Goal: Check status: Check status

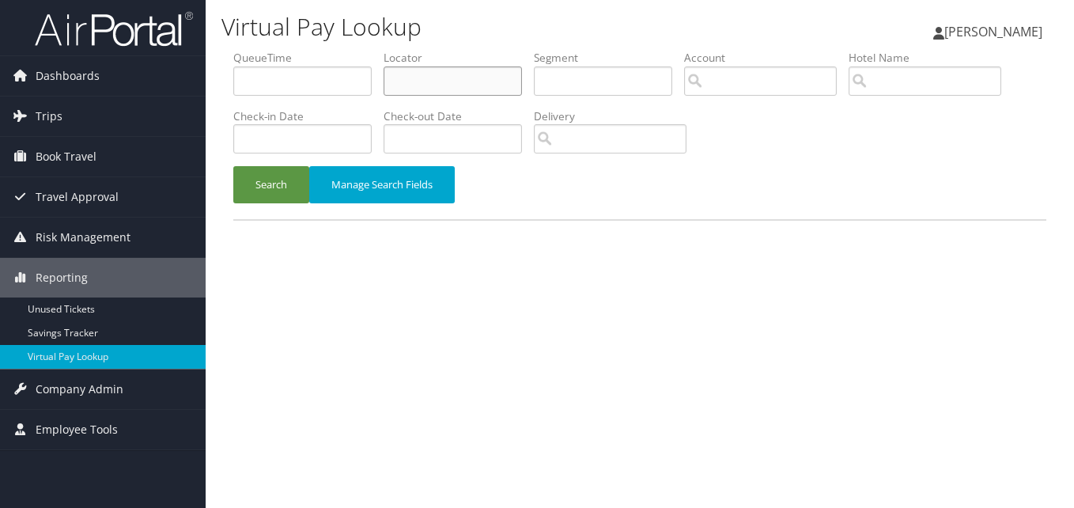
click at [440, 85] on input "text" at bounding box center [453, 80] width 138 height 29
paste input "DBJEPJ"
click at [233, 166] on button "Search" at bounding box center [271, 184] width 76 height 37
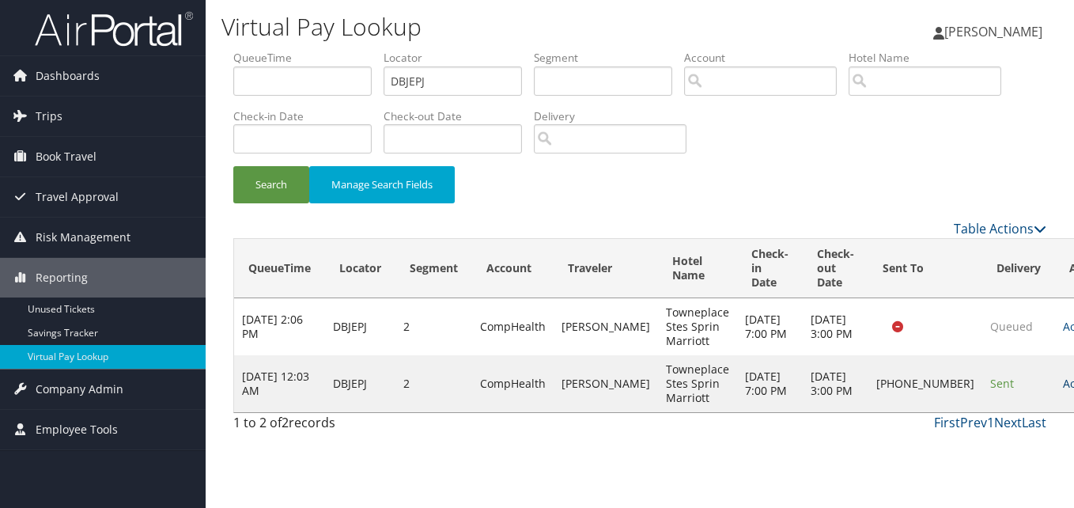
click at [1063, 391] on link "Actions" at bounding box center [1088, 383] width 50 height 15
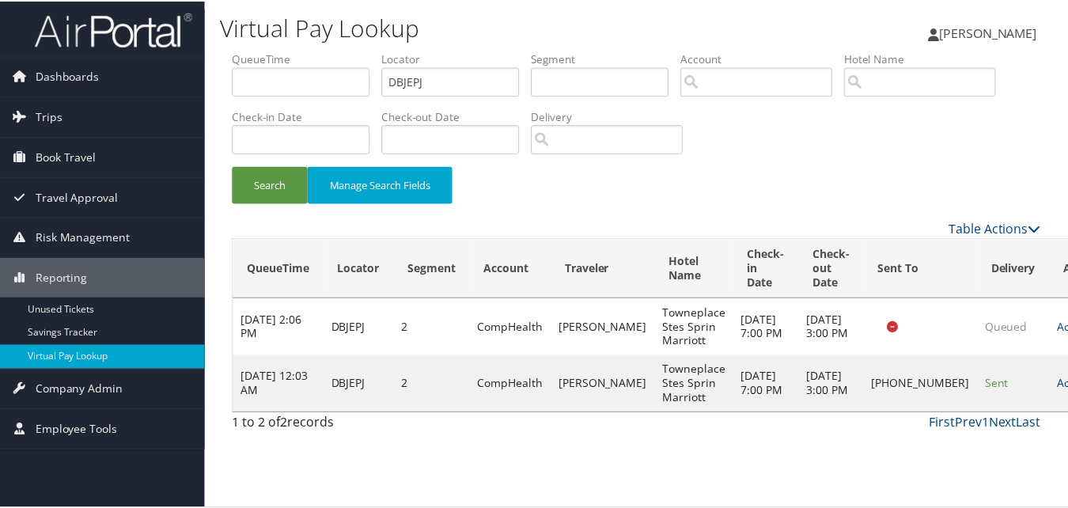
scroll to position [1, 0]
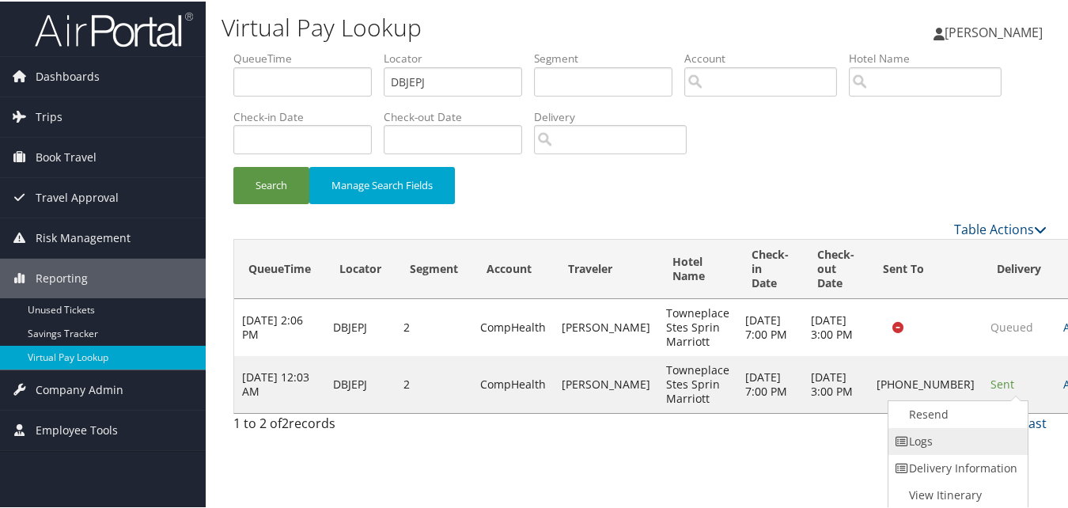
click at [970, 437] on link "Logs" at bounding box center [955, 439] width 135 height 27
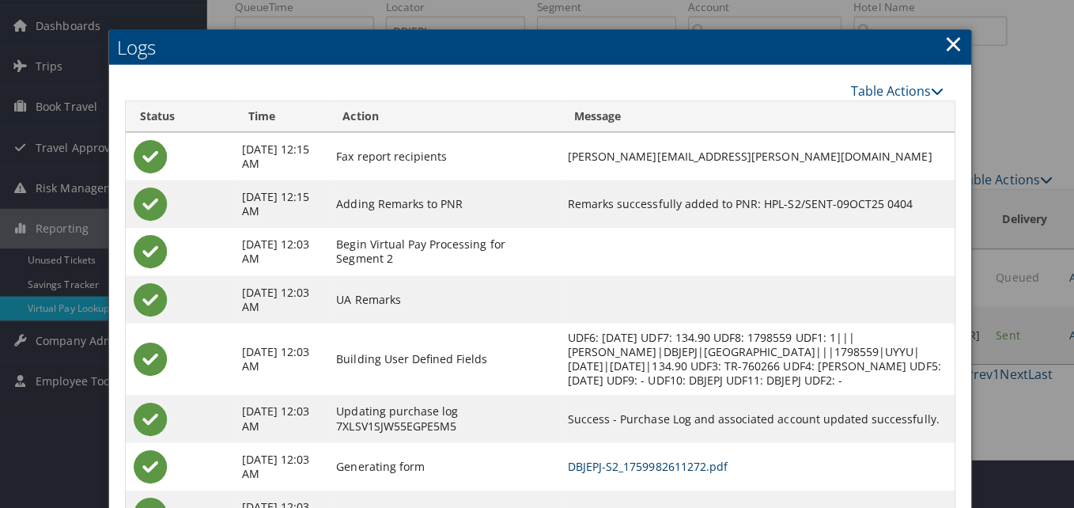
scroll to position [0, 0]
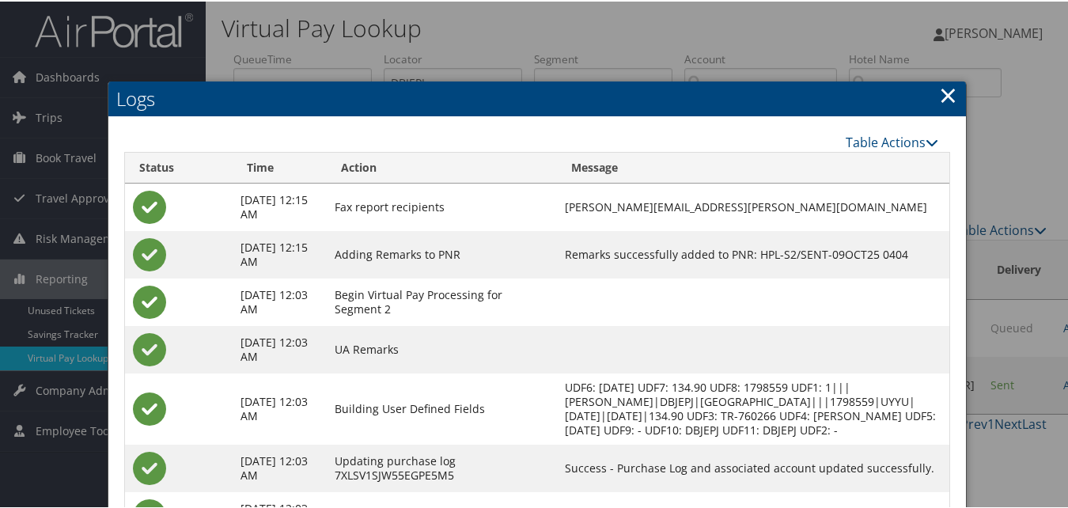
click at [944, 97] on link "×" at bounding box center [948, 94] width 18 height 32
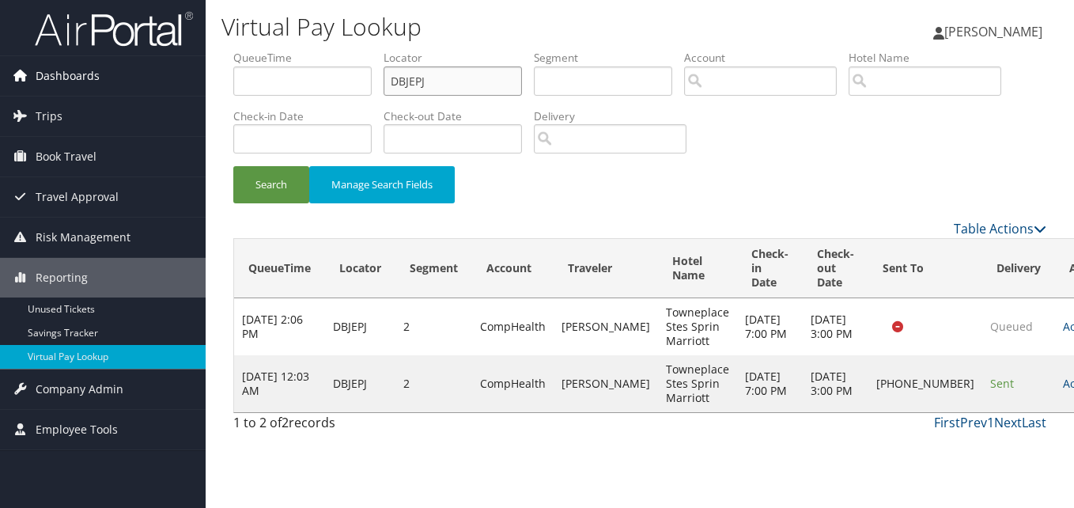
drag, startPoint x: 426, startPoint y: 82, endPoint x: 199, endPoint y: 82, distance: 227.8
click at [199, 82] on div "Dashboards AirPortal 360™ (Manager) My Travel Dashboard Trips Airtinerary® Look…" at bounding box center [537, 254] width 1074 height 508
paste input "CGUJNH"
click at [233, 166] on button "Search" at bounding box center [271, 184] width 76 height 37
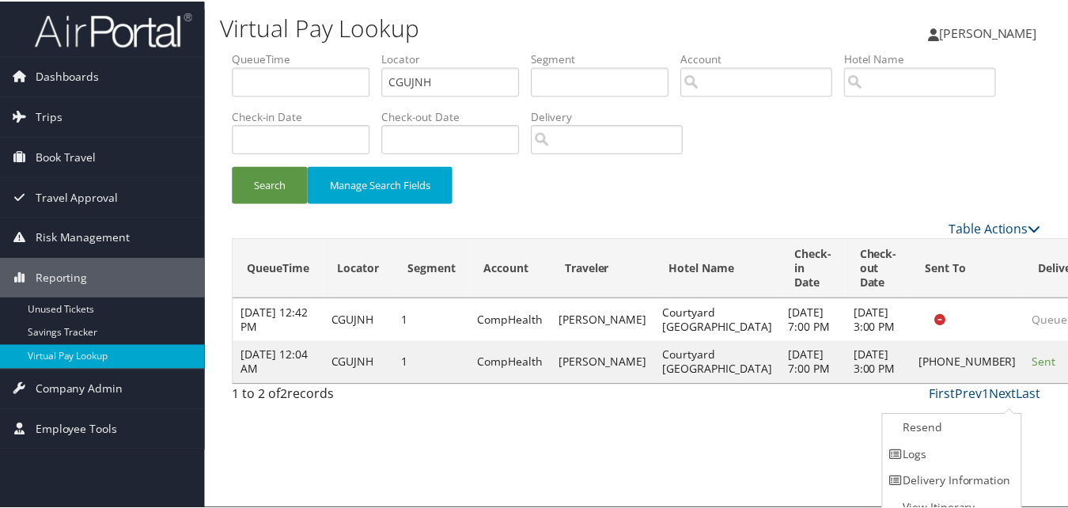
scroll to position [15, 0]
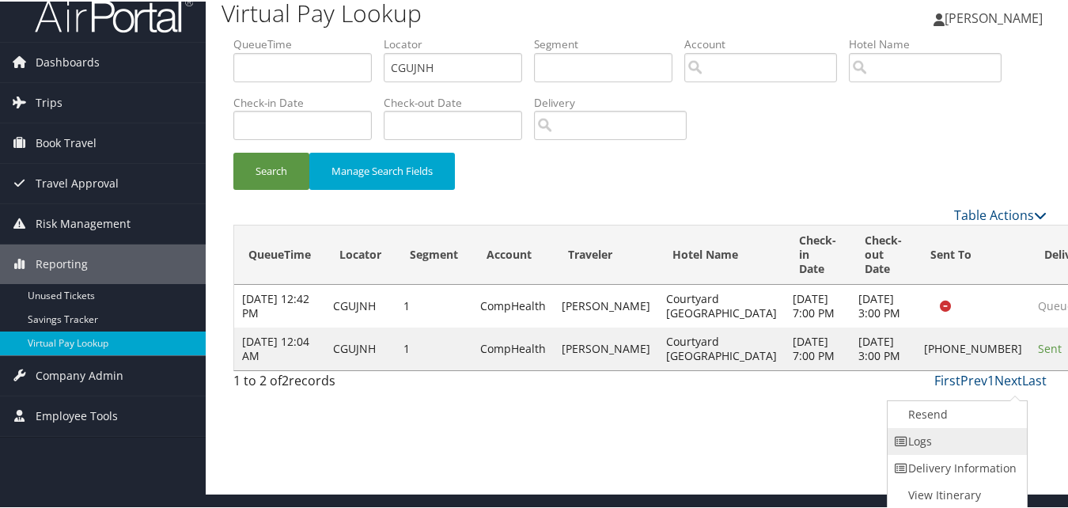
click at [948, 438] on link "Logs" at bounding box center [954, 439] width 135 height 27
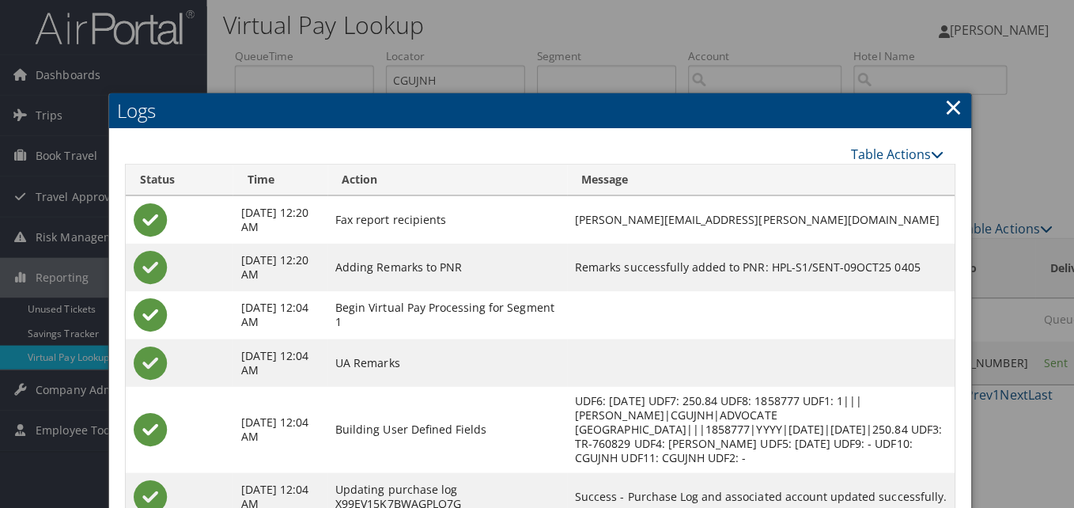
scroll to position [0, 0]
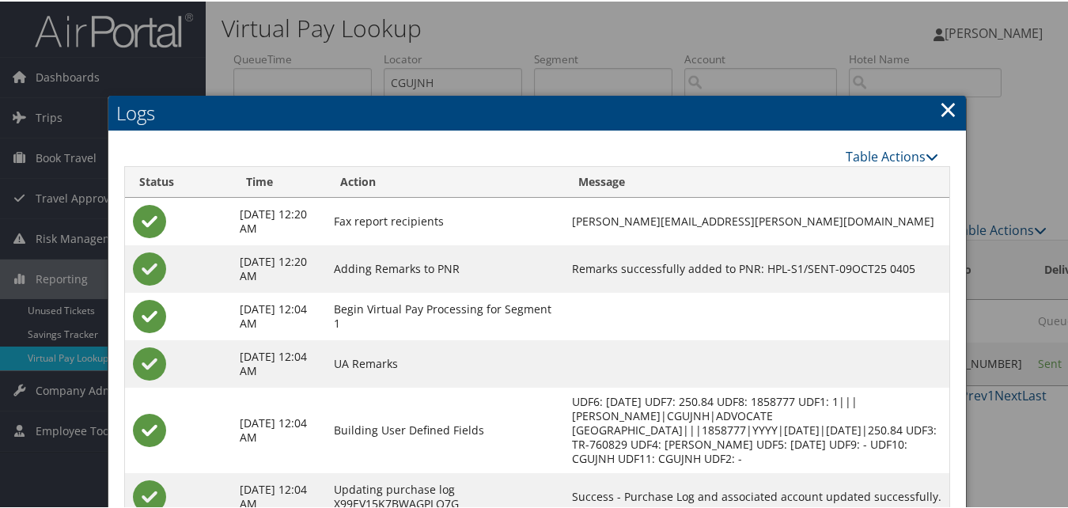
click at [946, 108] on link "×" at bounding box center [948, 108] width 18 height 32
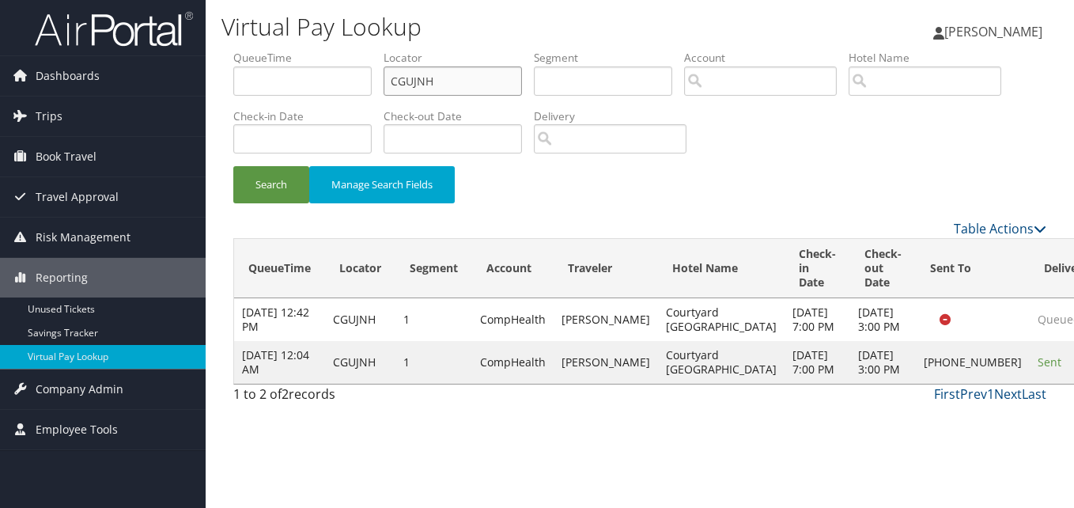
drag, startPoint x: 432, startPoint y: 80, endPoint x: 214, endPoint y: 80, distance: 218.3
click at [221, 80] on div "Virtual Pay Lookup [PERSON_NAME] [PERSON_NAME] My Settings Travel Agency Contac…" at bounding box center [640, 254] width 868 height 508
paste input "QYBXKJ"
type input "QYBXKJ"
click at [233, 166] on button "Search" at bounding box center [271, 184] width 76 height 37
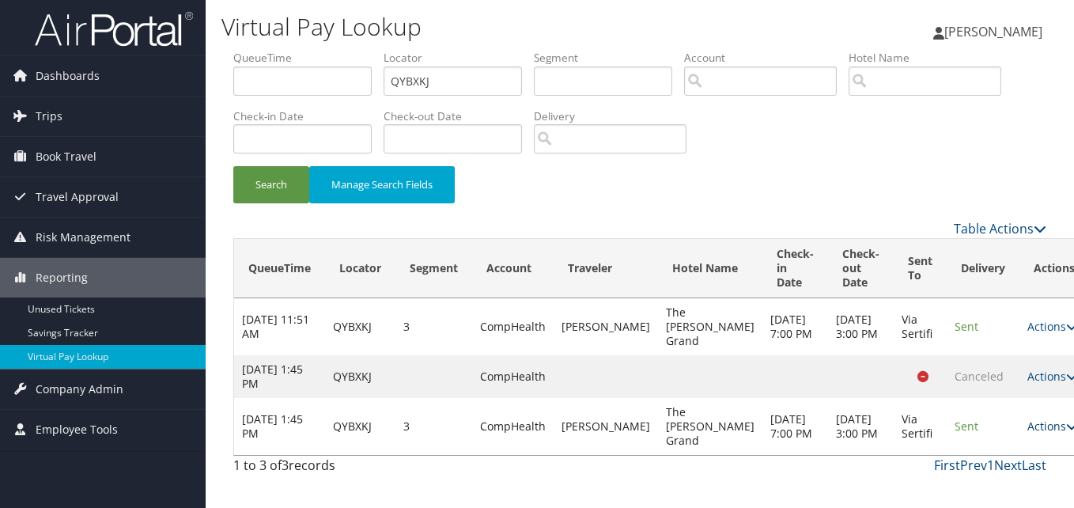
click at [1027, 423] on link "Actions" at bounding box center [1052, 425] width 50 height 15
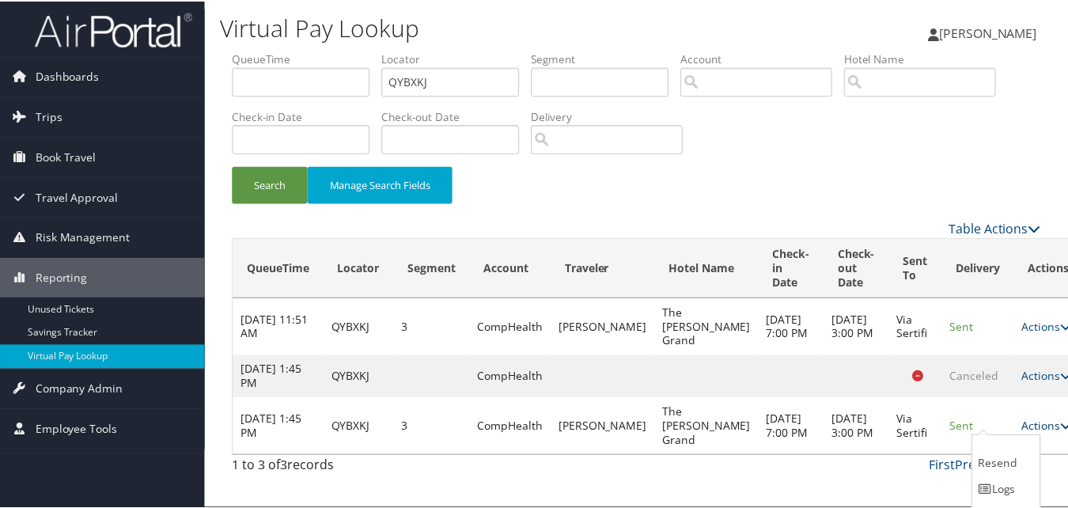
scroll to position [38, 0]
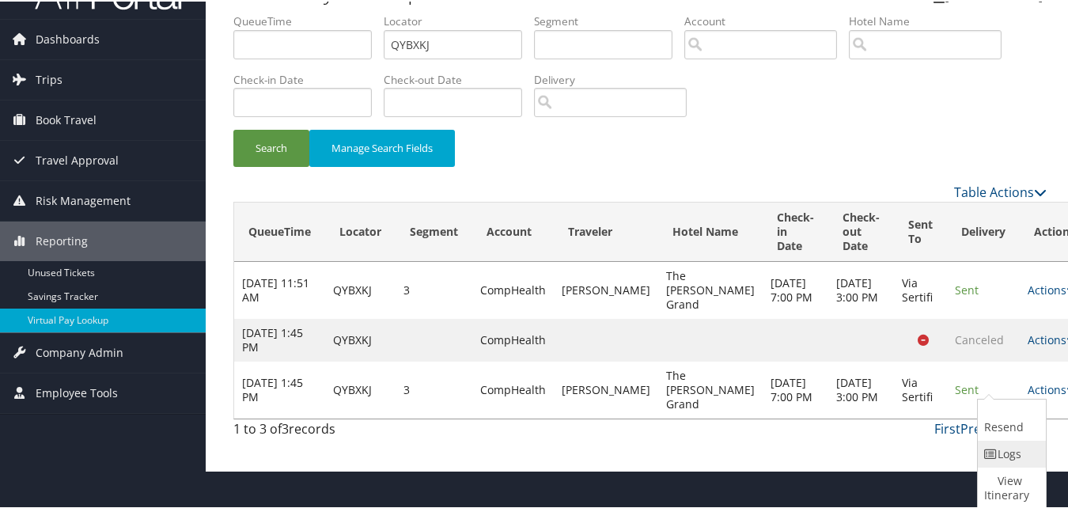
click at [1019, 455] on link "Logs" at bounding box center [1010, 452] width 64 height 27
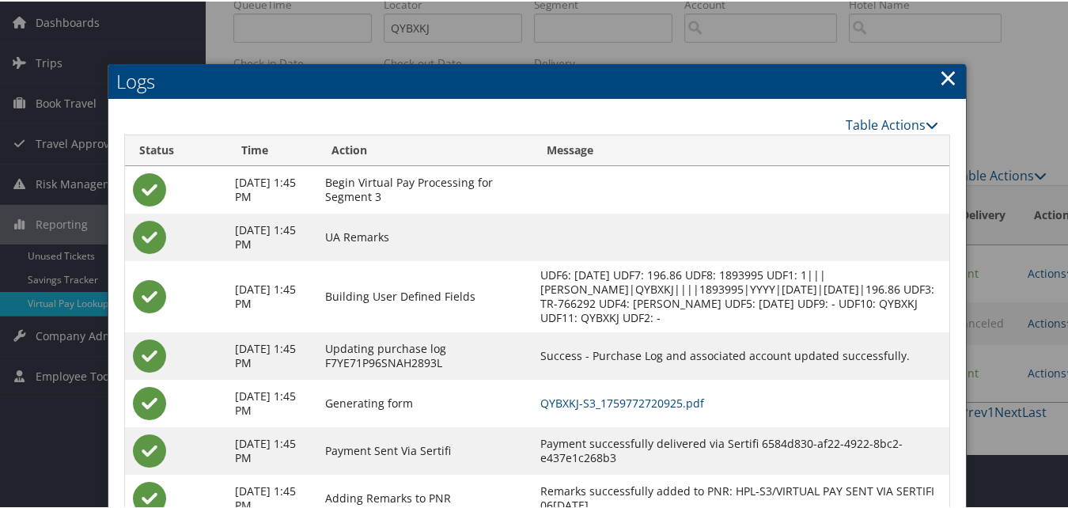
scroll to position [112, 0]
